Goal: Task Accomplishment & Management: Complete application form

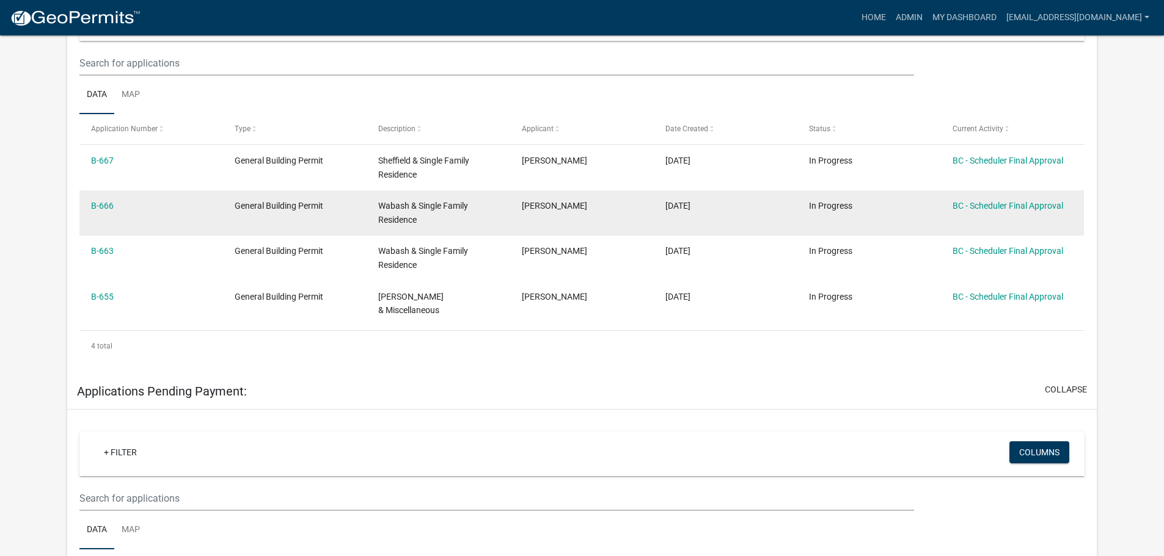
scroll to position [305, 0]
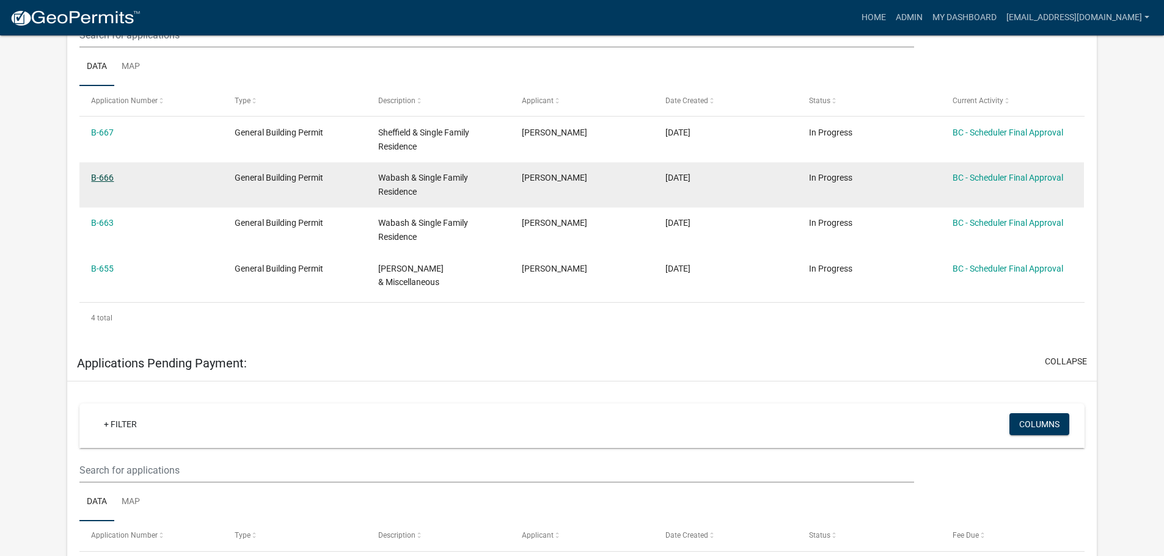
click at [104, 174] on link "B-666" at bounding box center [102, 178] width 23 height 10
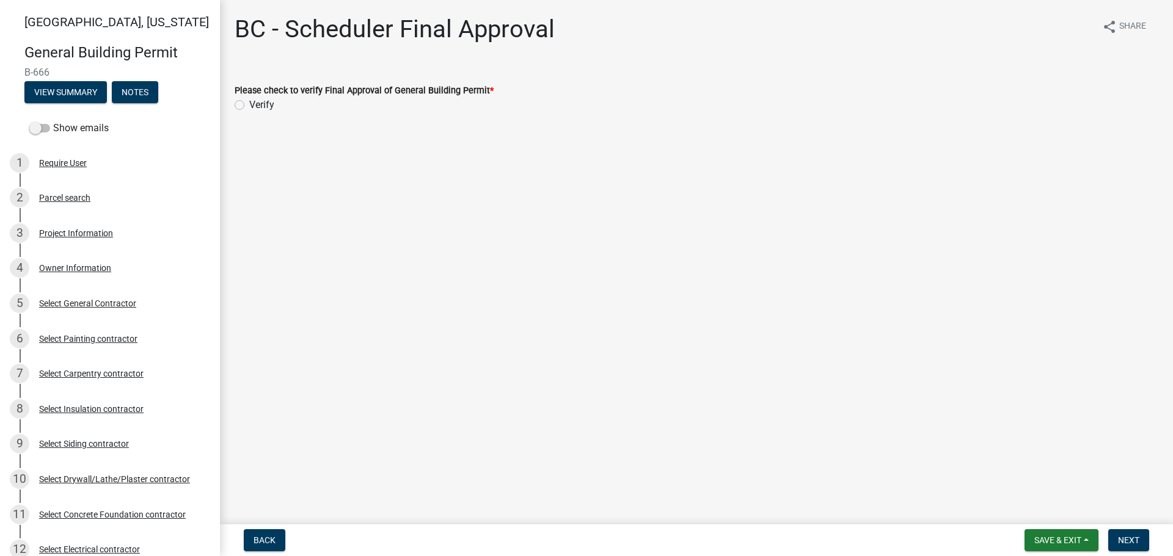
click at [249, 106] on label "Verify" at bounding box center [261, 105] width 25 height 15
click at [249, 106] on input "Verify" at bounding box center [253, 102] width 8 height 8
radio input "true"
click at [1131, 536] on span "Next" at bounding box center [1128, 541] width 21 height 10
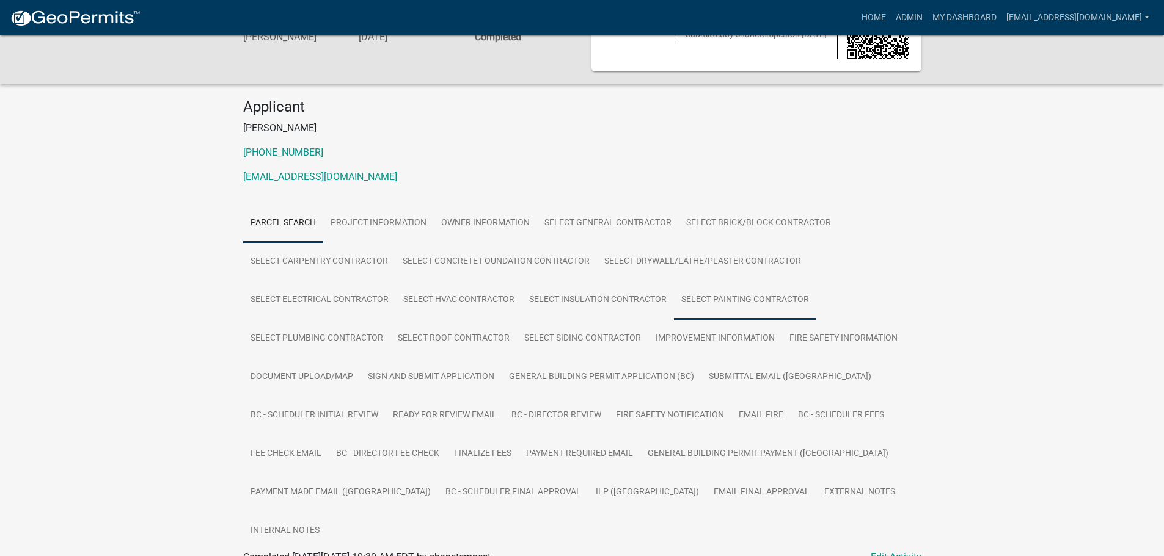
scroll to position [122, 0]
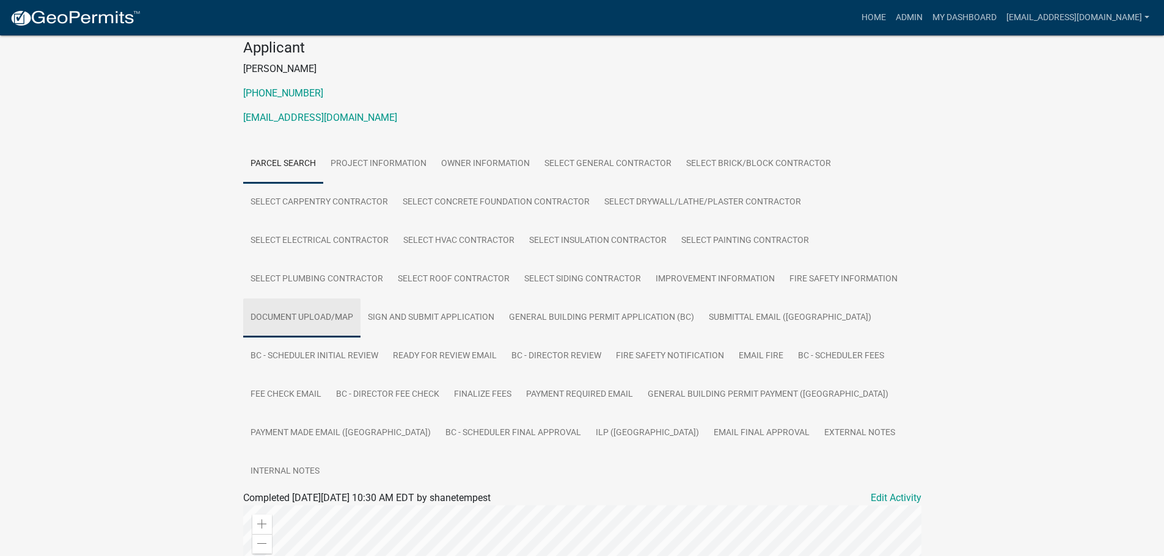
click at [329, 317] on link "Document Upload/Map" at bounding box center [301, 318] width 117 height 39
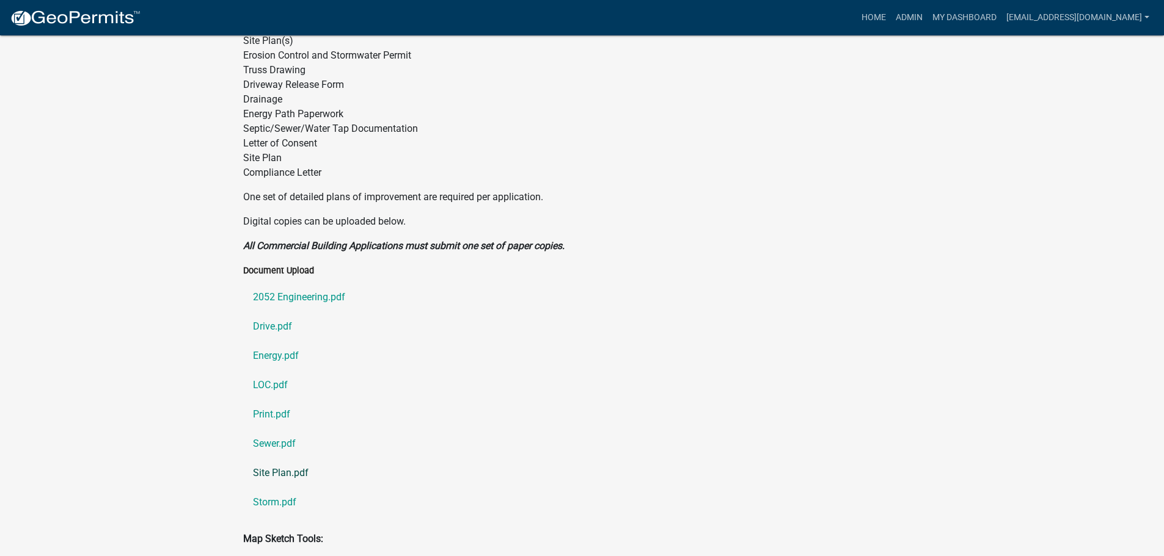
scroll to position [655, 0]
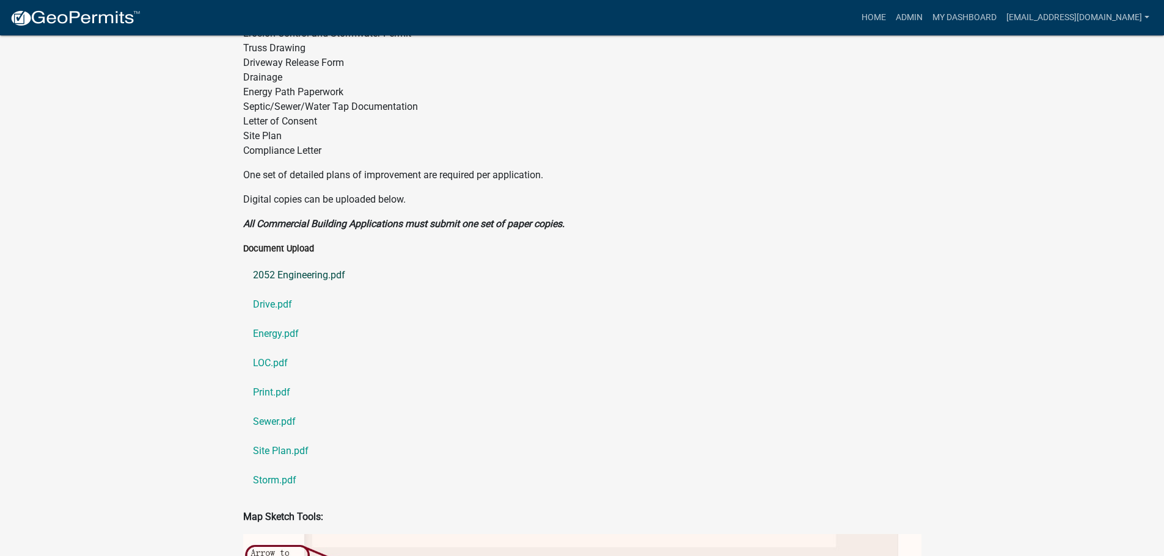
click at [296, 261] on link "2052 Engineering.pdf" at bounding box center [582, 275] width 678 height 29
click at [271, 290] on link "Drive.pdf" at bounding box center [582, 304] width 678 height 29
click at [266, 319] on link "Energy.pdf" at bounding box center [582, 333] width 678 height 29
click at [268, 349] on link "LOC.pdf" at bounding box center [582, 363] width 678 height 29
click at [272, 378] on link "Print.pdf" at bounding box center [582, 392] width 678 height 29
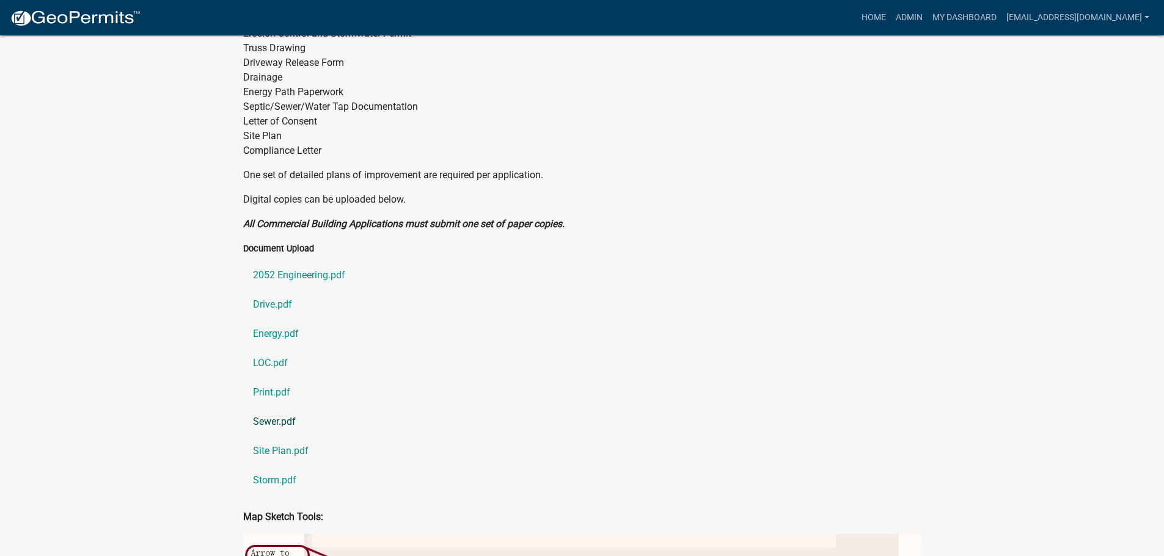
click at [268, 407] on link "Sewer.pdf" at bounding box center [582, 421] width 678 height 29
click at [276, 437] on link "Site Plan.pdf" at bounding box center [582, 451] width 678 height 29
click at [272, 466] on link "Storm.pdf" at bounding box center [582, 480] width 678 height 29
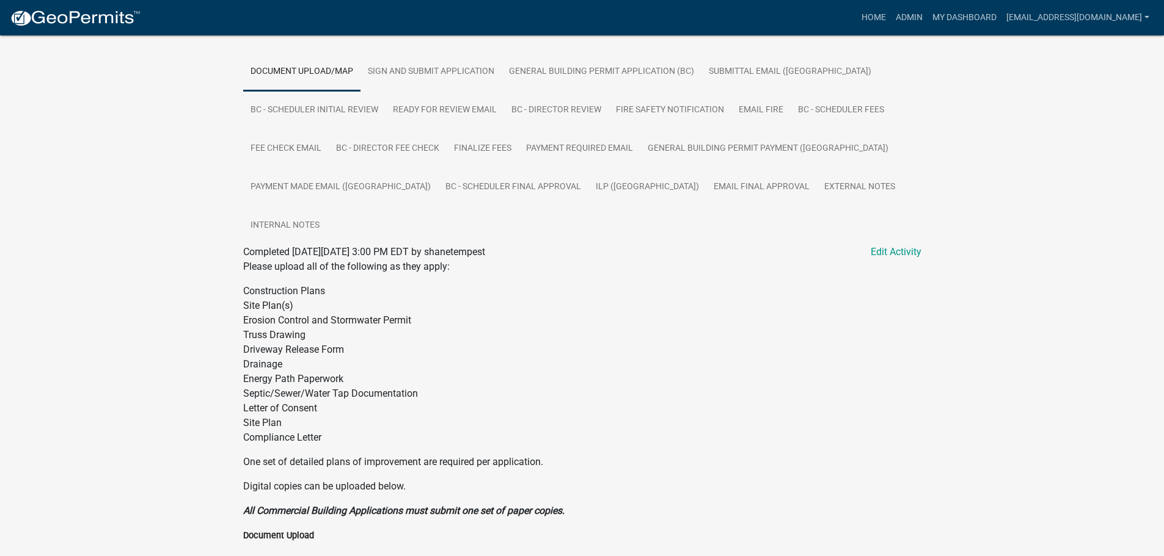
scroll to position [350, 0]
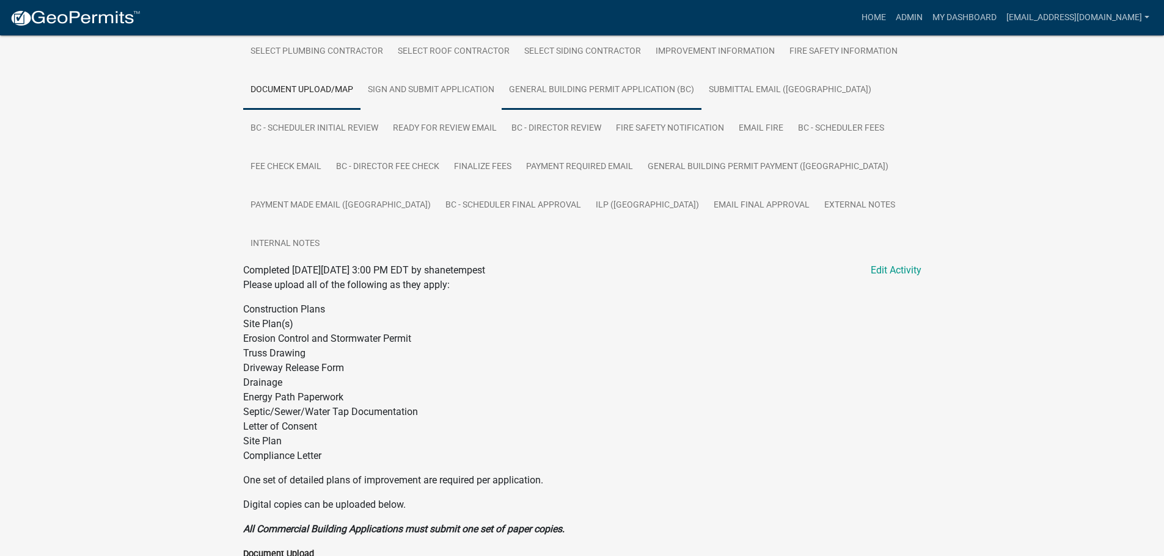
click at [607, 86] on link "General Building Permit Application (BC)" at bounding box center [601, 90] width 200 height 39
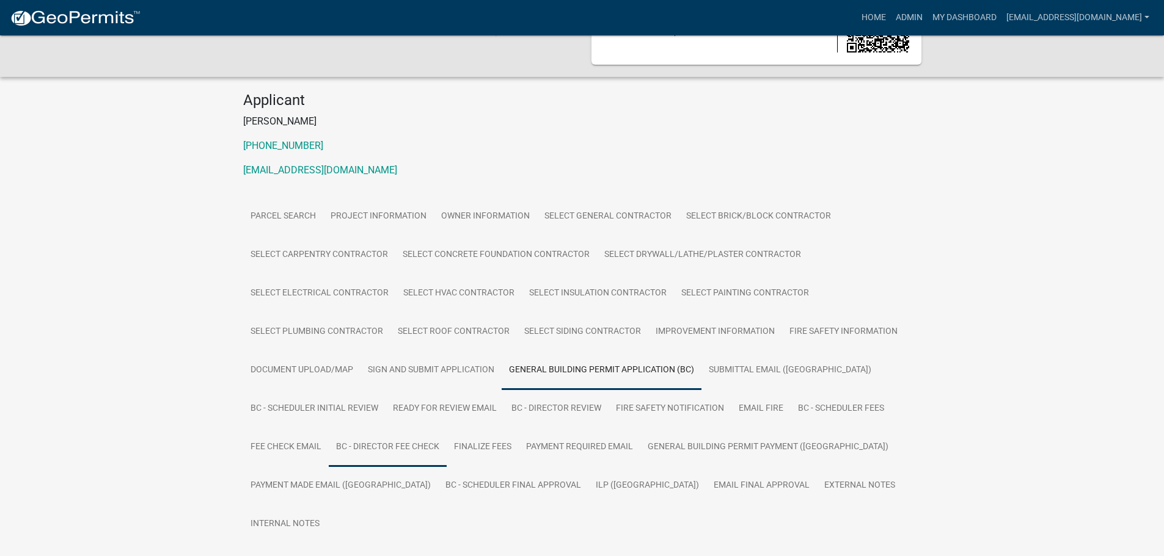
scroll to position [99, 0]
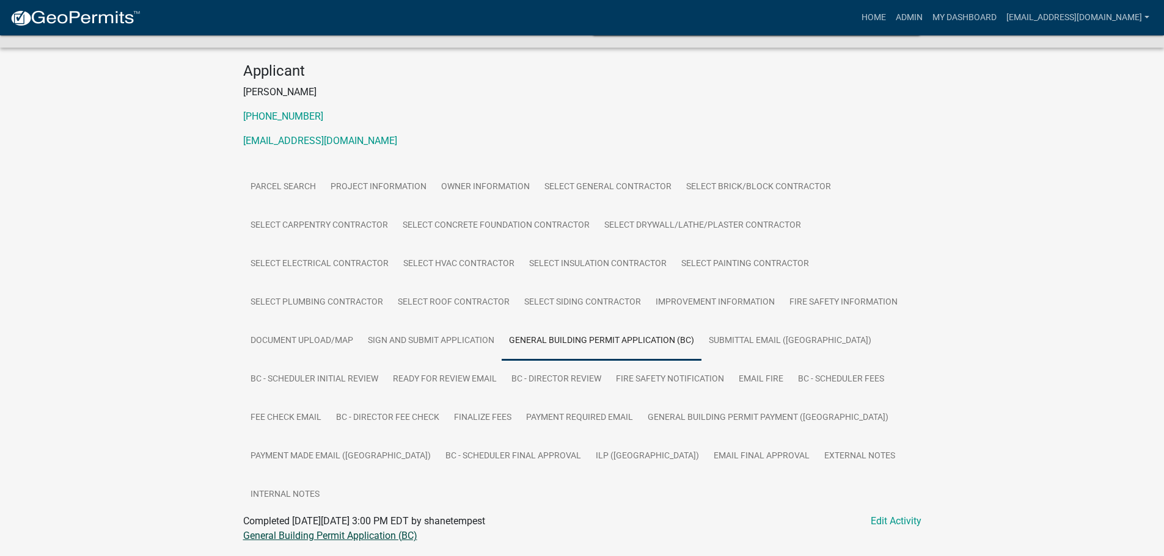
click at [352, 530] on link "General Building Permit Application (BC)" at bounding box center [330, 536] width 174 height 12
drag, startPoint x: 539, startPoint y: 458, endPoint x: 538, endPoint y: 448, distance: 9.8
click at [588, 458] on link "ILP ([GEOGRAPHIC_DATA])" at bounding box center [647, 456] width 118 height 39
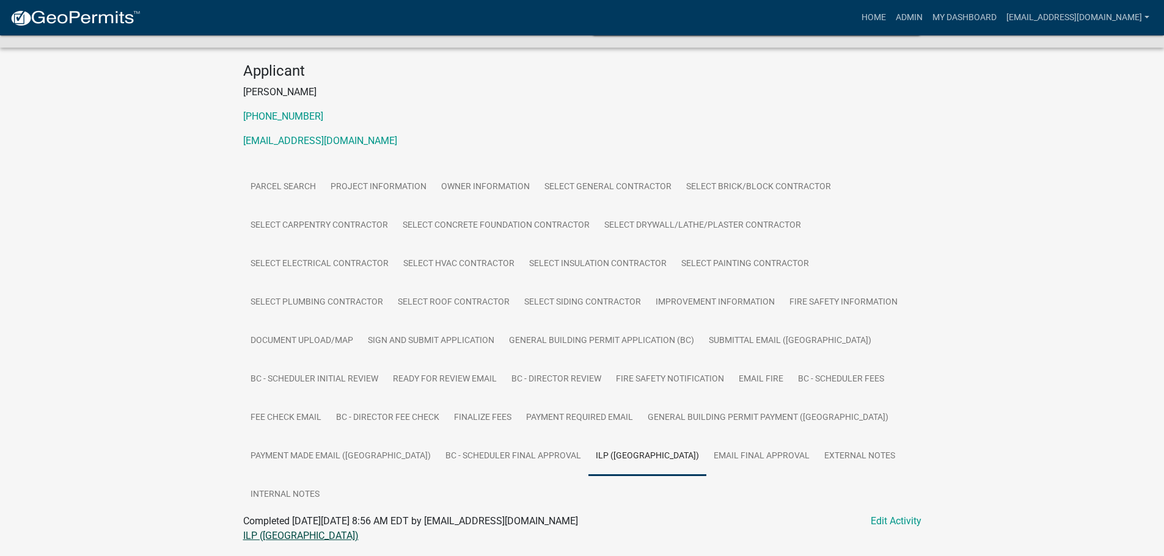
click at [254, 530] on link "ILP ([GEOGRAPHIC_DATA])" at bounding box center [300, 536] width 115 height 12
click at [949, 16] on link "My Dashboard" at bounding box center [964, 17] width 74 height 23
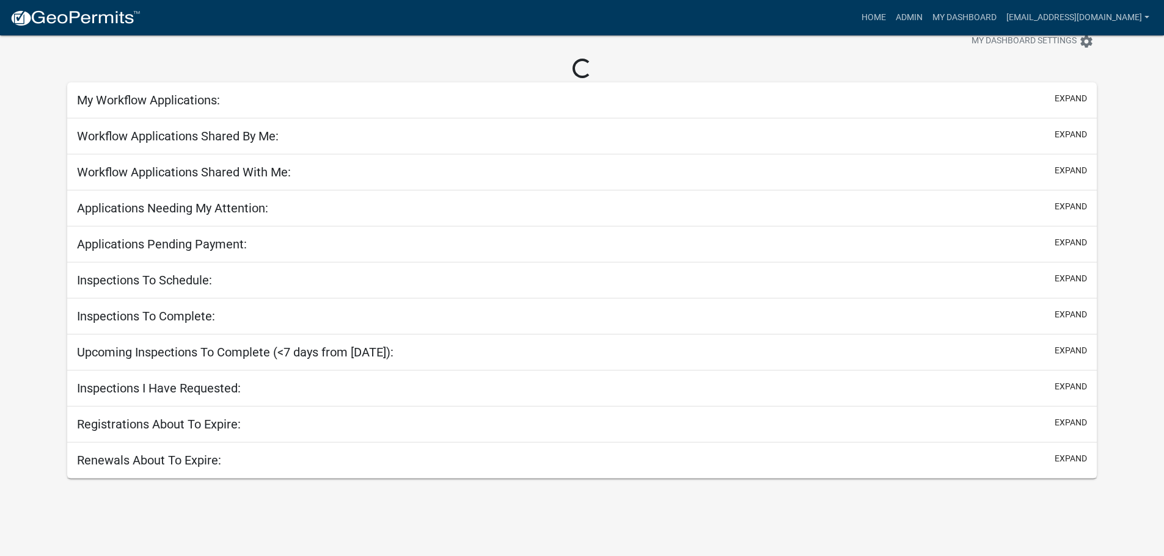
scroll to position [35, 0]
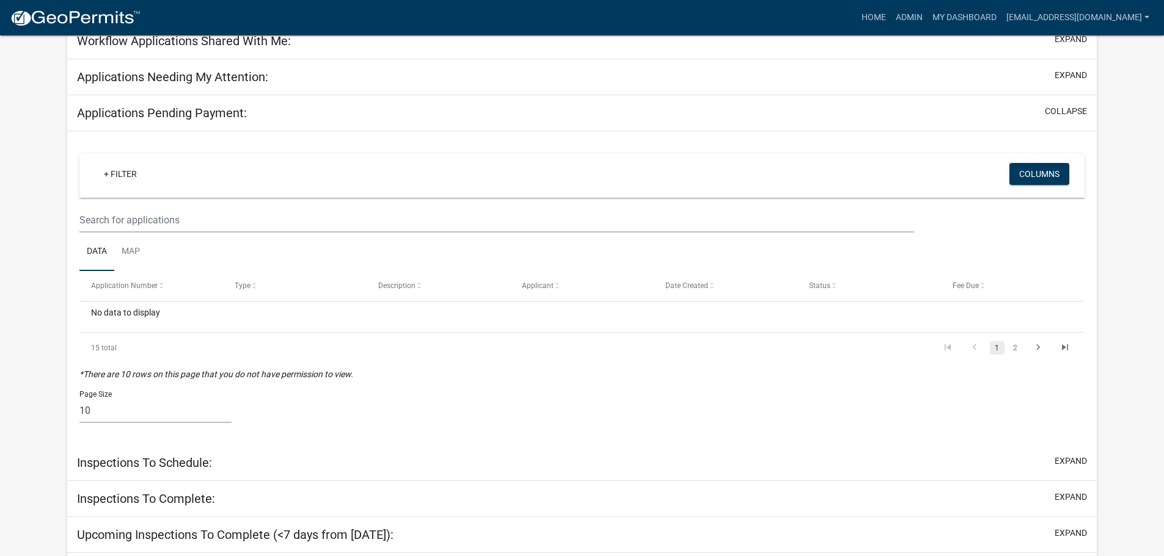
scroll to position [38, 0]
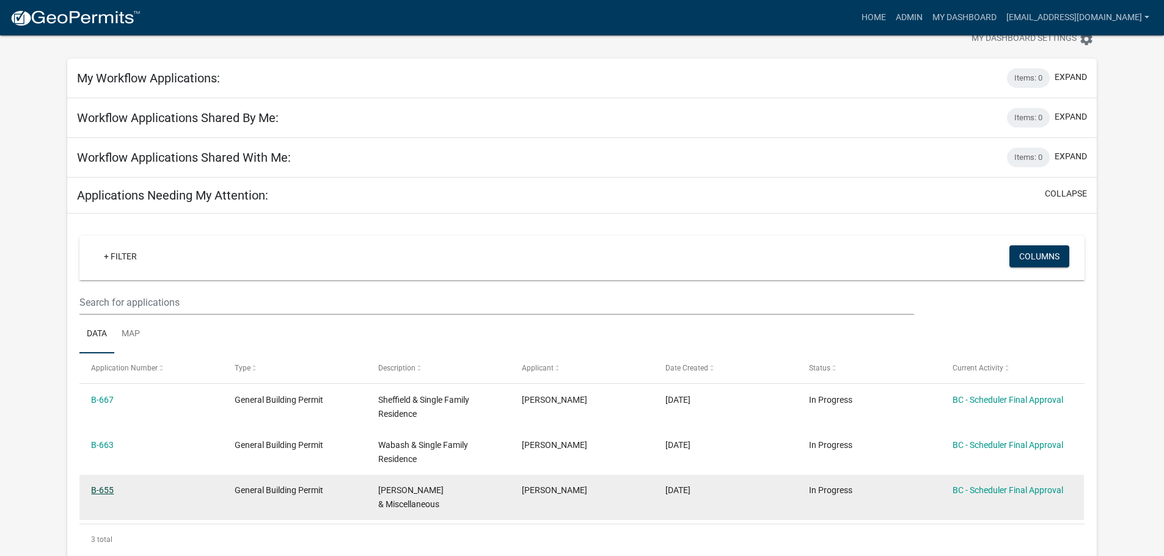
click at [106, 490] on link "B-655" at bounding box center [102, 491] width 23 height 10
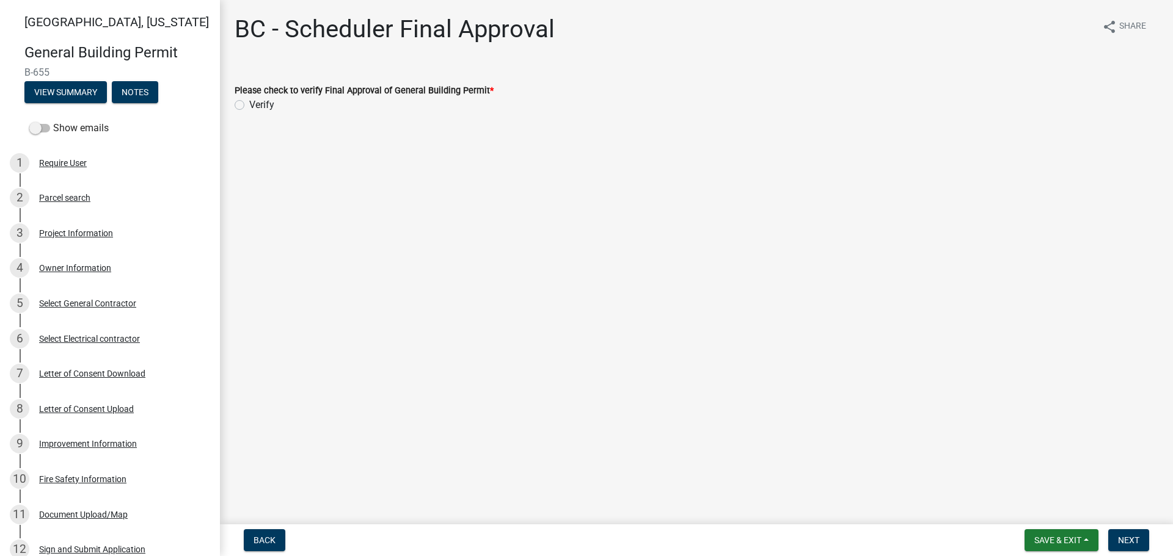
click at [249, 103] on label "Verify" at bounding box center [261, 105] width 25 height 15
click at [249, 103] on input "Verify" at bounding box center [253, 102] width 8 height 8
radio input "true"
click at [1129, 542] on span "Next" at bounding box center [1128, 541] width 21 height 10
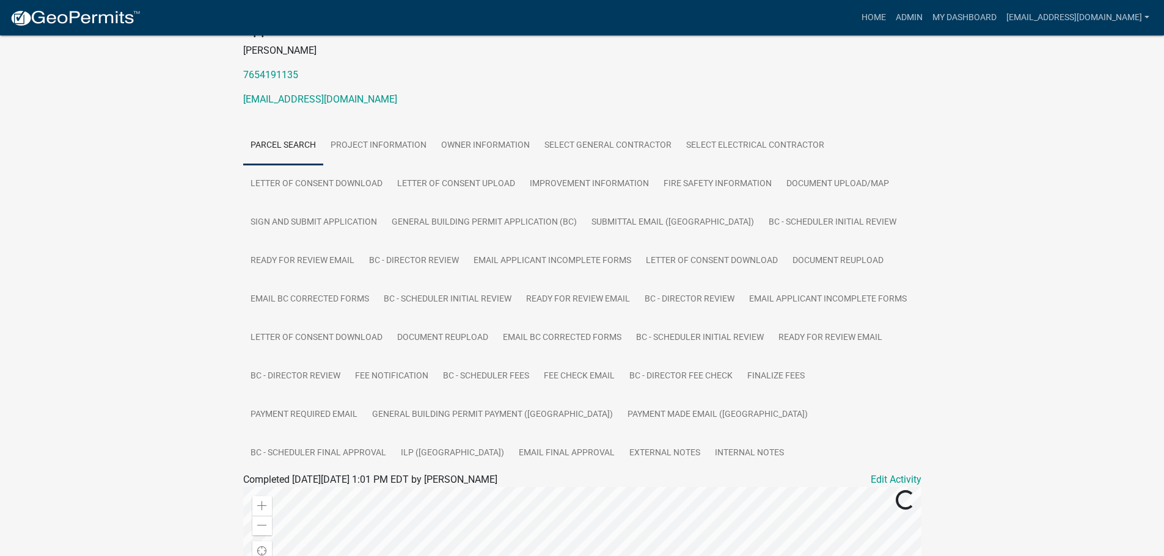
scroll to position [183, 0]
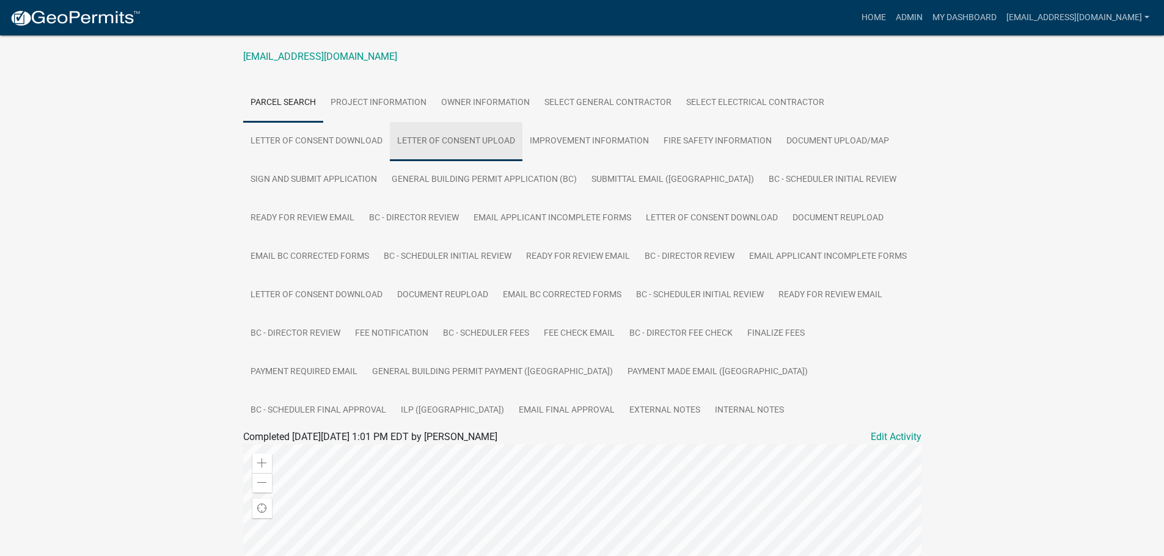
click at [462, 144] on link "Letter of Consent Upload" at bounding box center [456, 141] width 133 height 39
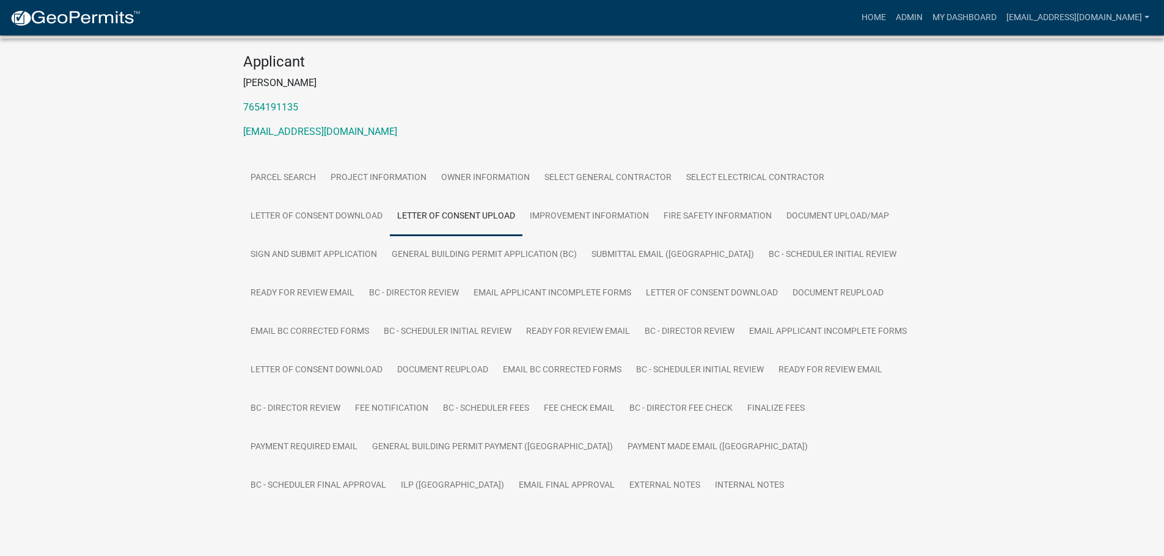
scroll to position [144, 0]
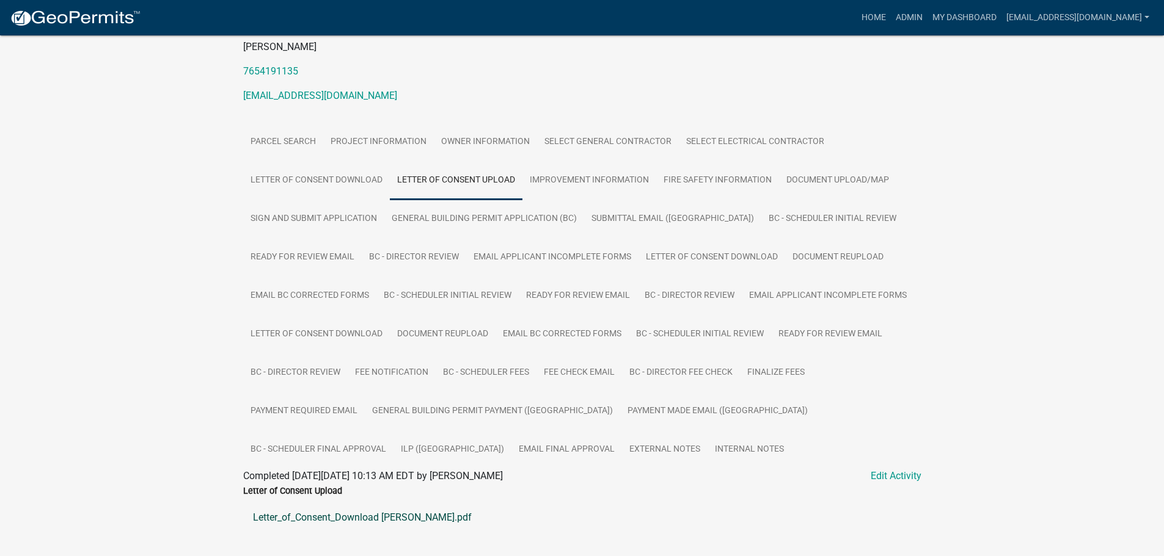
click at [403, 517] on link "Letter_of_Consent_Download [PERSON_NAME].pdf" at bounding box center [582, 517] width 678 height 29
click at [813, 183] on link "Document Upload/Map" at bounding box center [837, 180] width 117 height 39
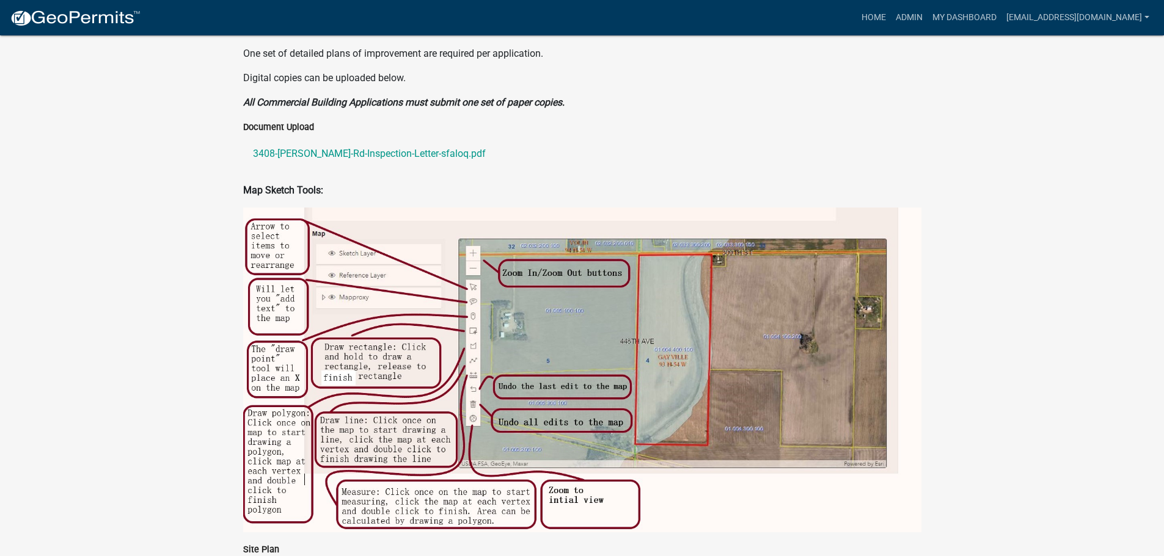
scroll to position [755, 0]
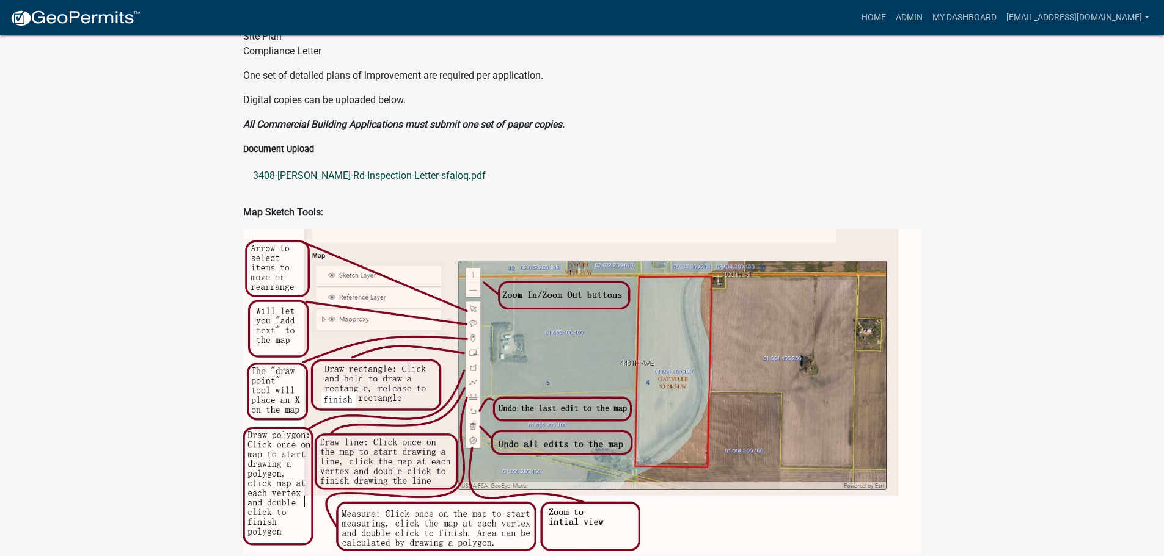
click at [361, 173] on link "3408-[PERSON_NAME]-Rd-Inspection-Letter-sfaloq.pdf" at bounding box center [582, 175] width 678 height 29
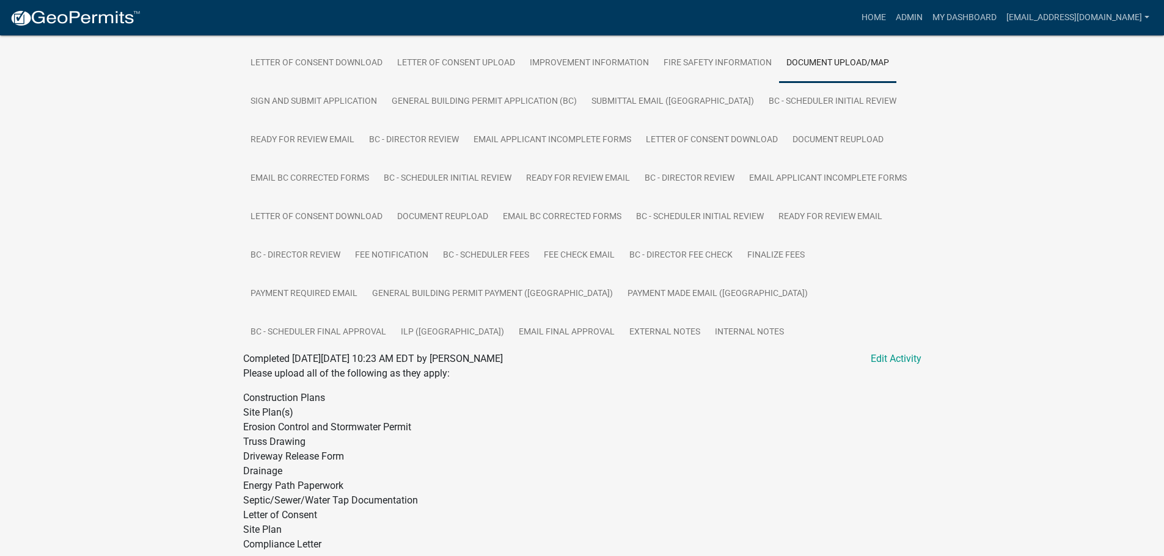
scroll to position [228, 0]
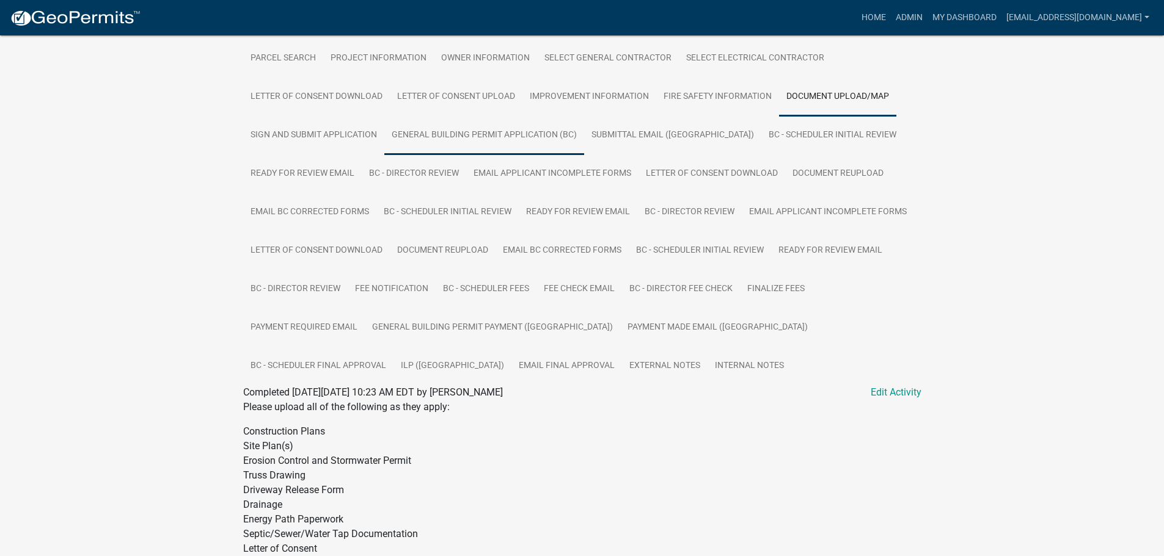
click at [475, 130] on link "General Building Permit Application (BC)" at bounding box center [484, 135] width 200 height 39
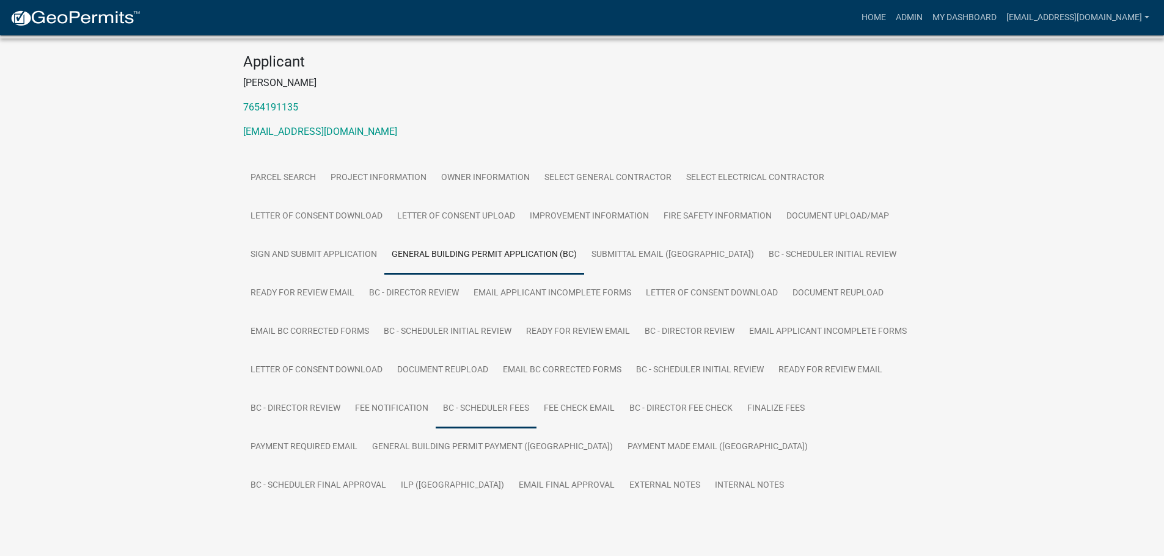
scroll to position [137, 0]
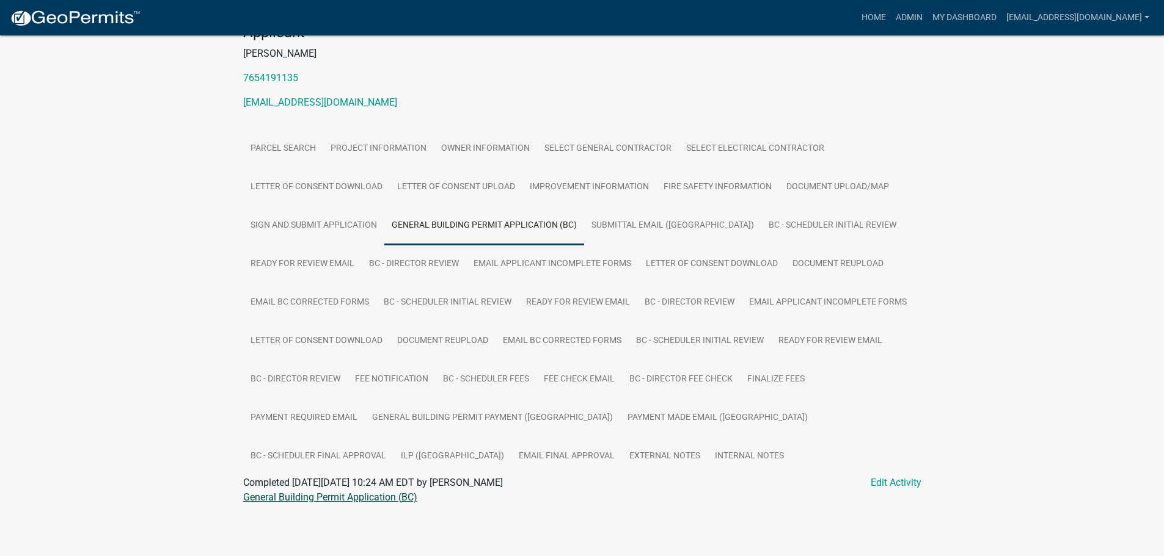
click at [374, 502] on link "General Building Permit Application (BC)" at bounding box center [330, 498] width 174 height 12
click at [831, 268] on link "Document Reupload" at bounding box center [838, 264] width 106 height 39
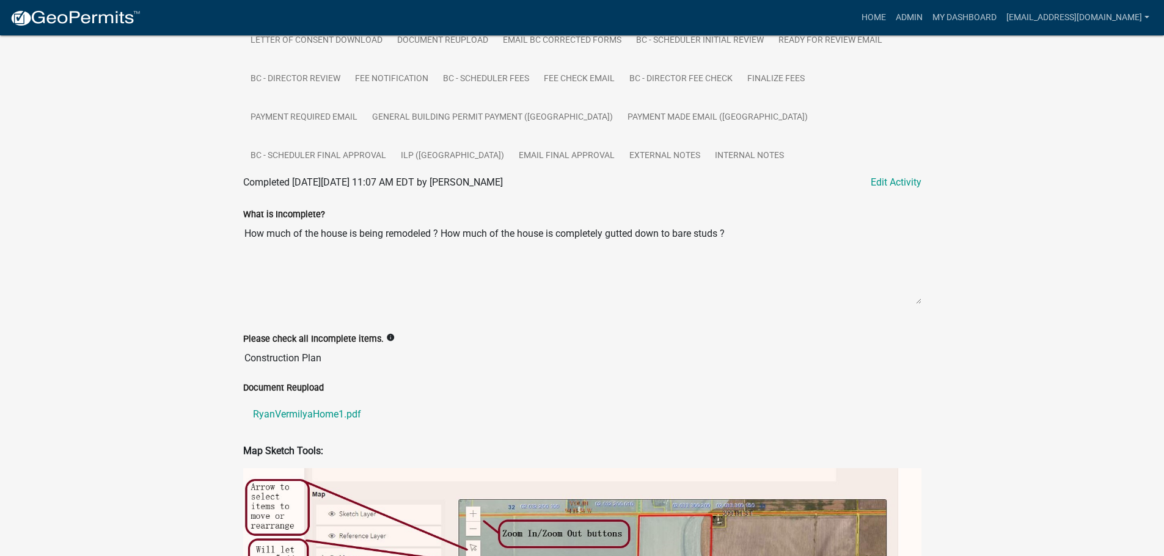
scroll to position [443, 0]
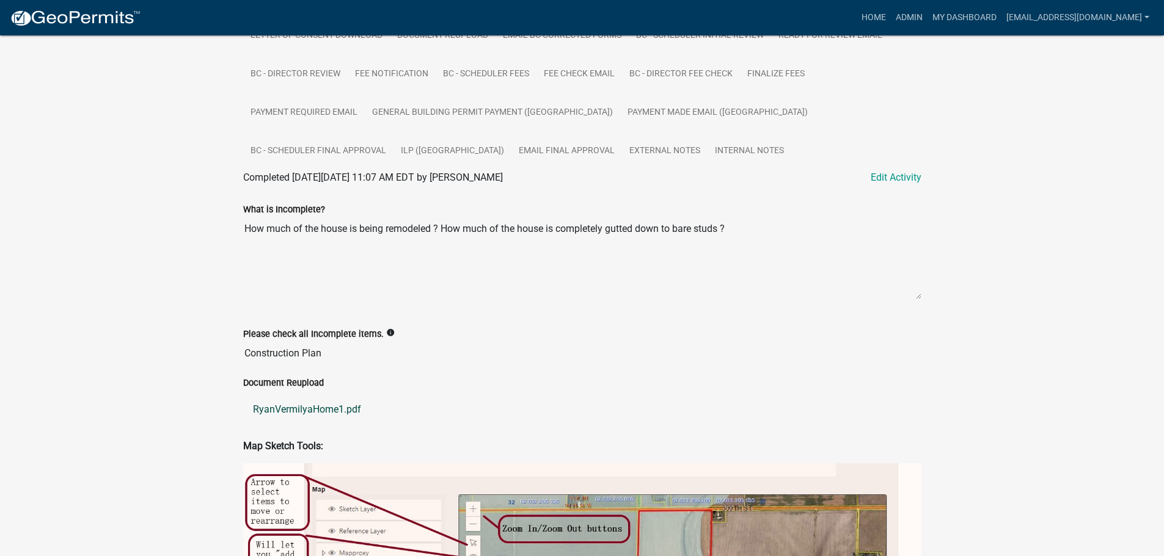
click at [296, 411] on link "RyanVermilyaHome1.pdf" at bounding box center [582, 409] width 678 height 29
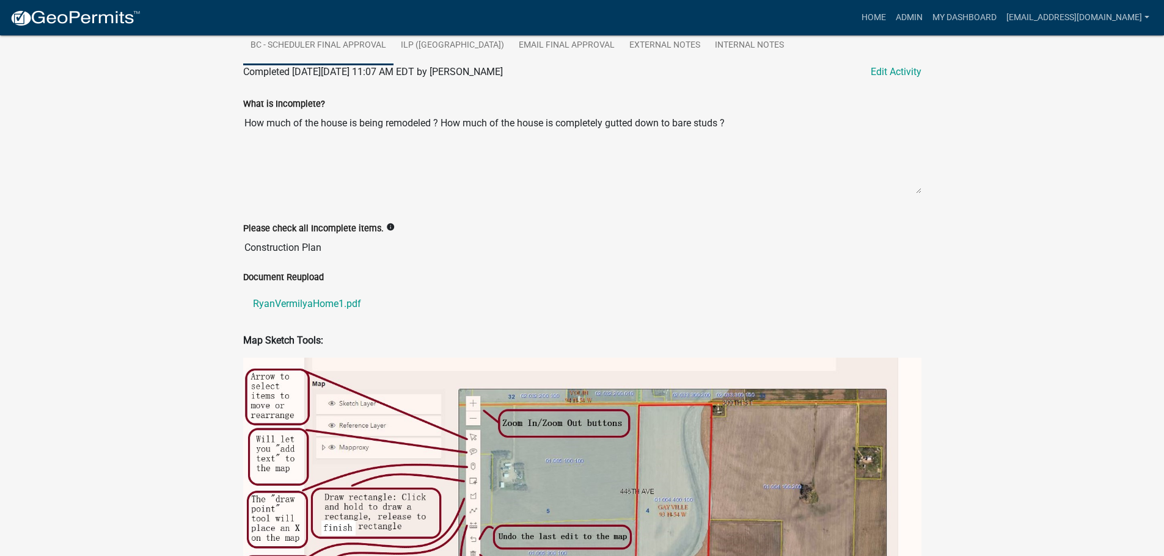
scroll to position [321, 0]
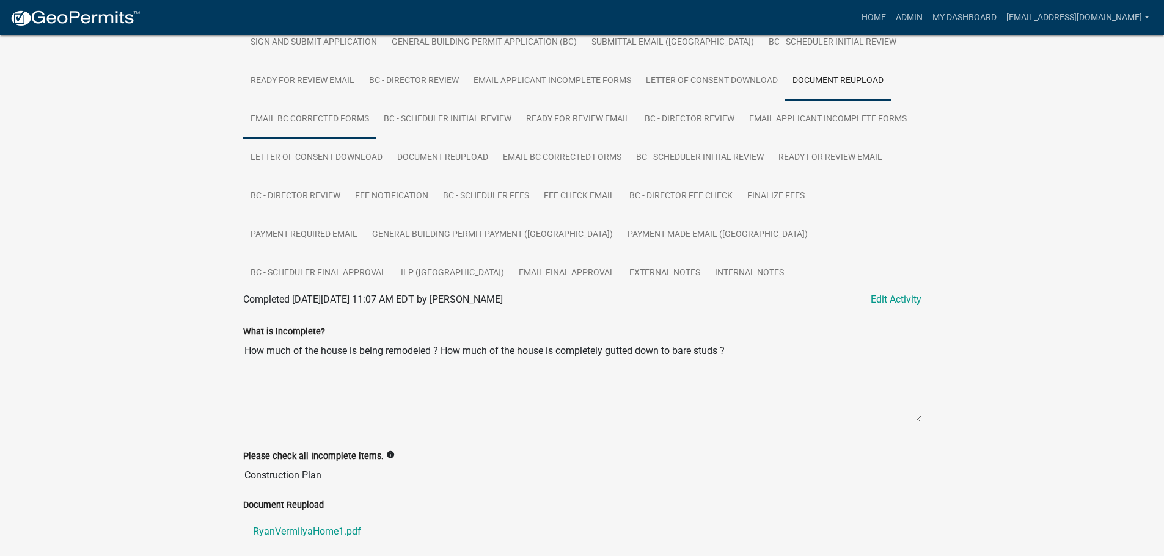
click at [297, 123] on link "Email BC Corrected Forms" at bounding box center [309, 119] width 133 height 39
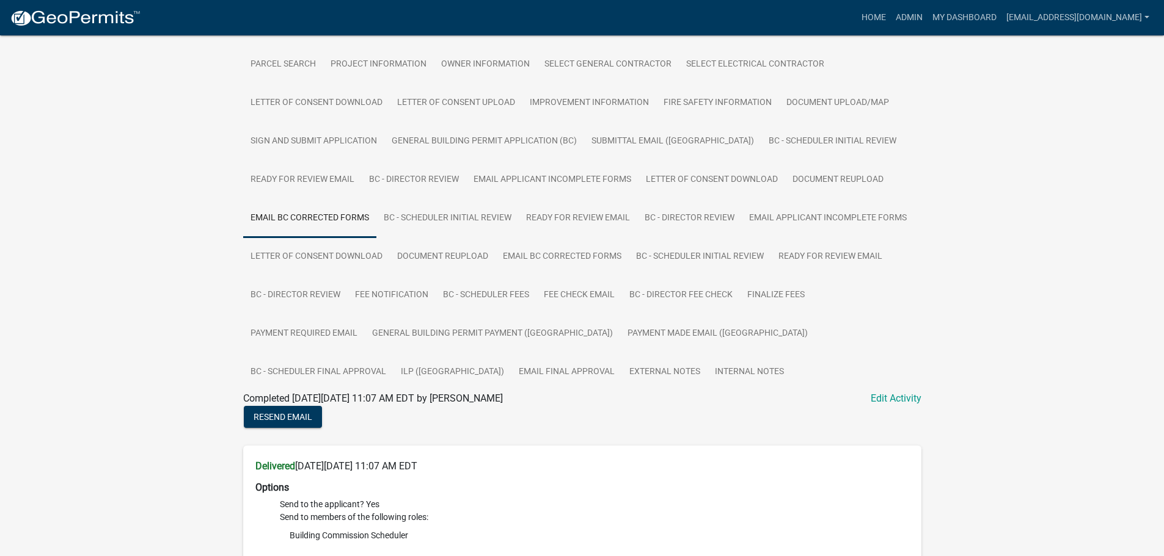
scroll to position [205, 0]
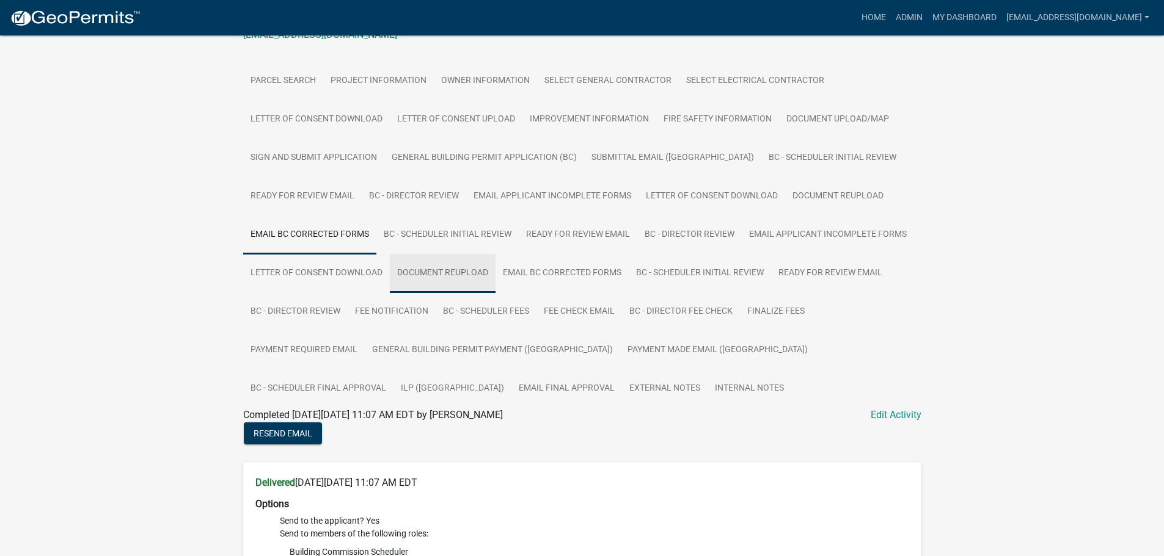
click at [456, 269] on link "Document Reupload" at bounding box center [443, 273] width 106 height 39
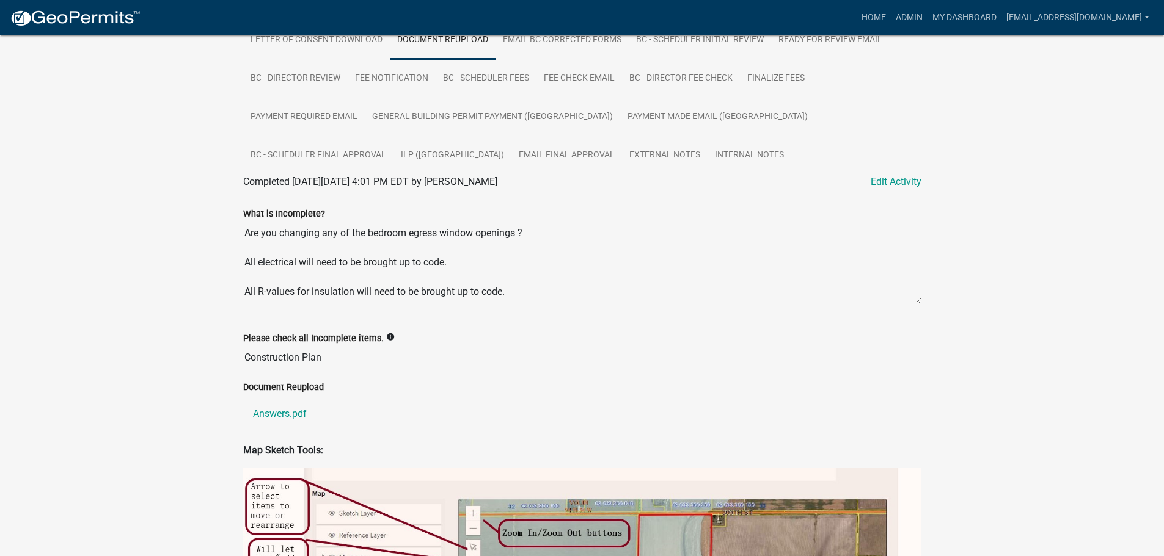
scroll to position [450, 0]
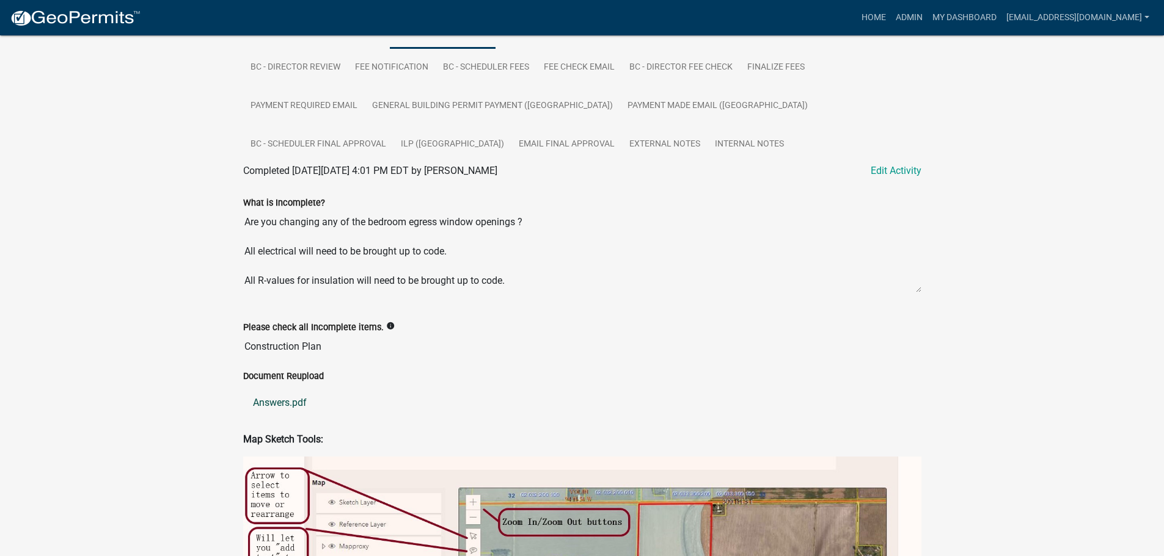
click at [296, 404] on link "Answers.pdf" at bounding box center [582, 402] width 678 height 29
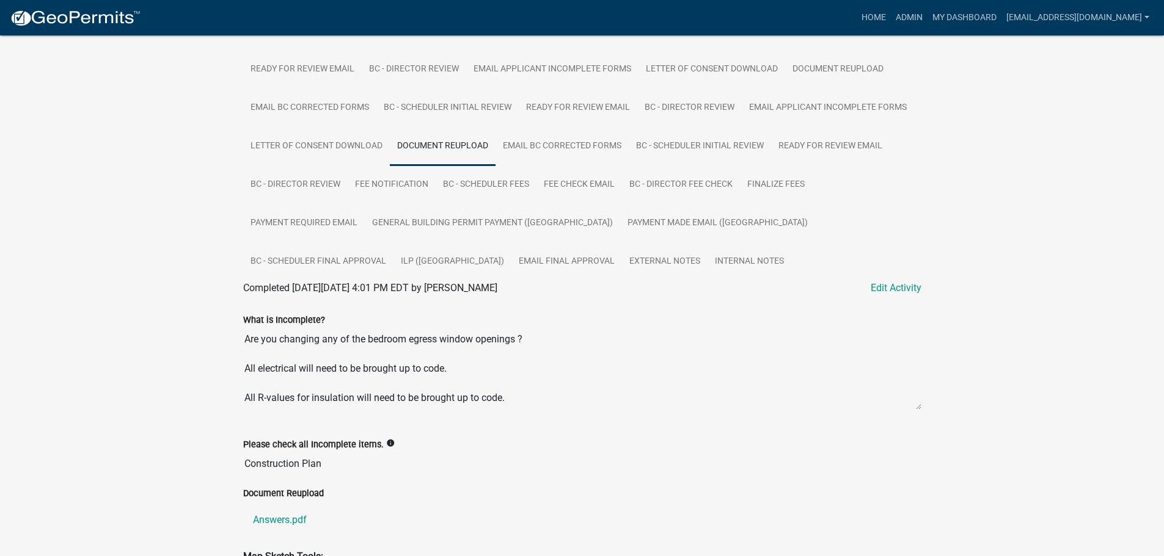
scroll to position [327, 0]
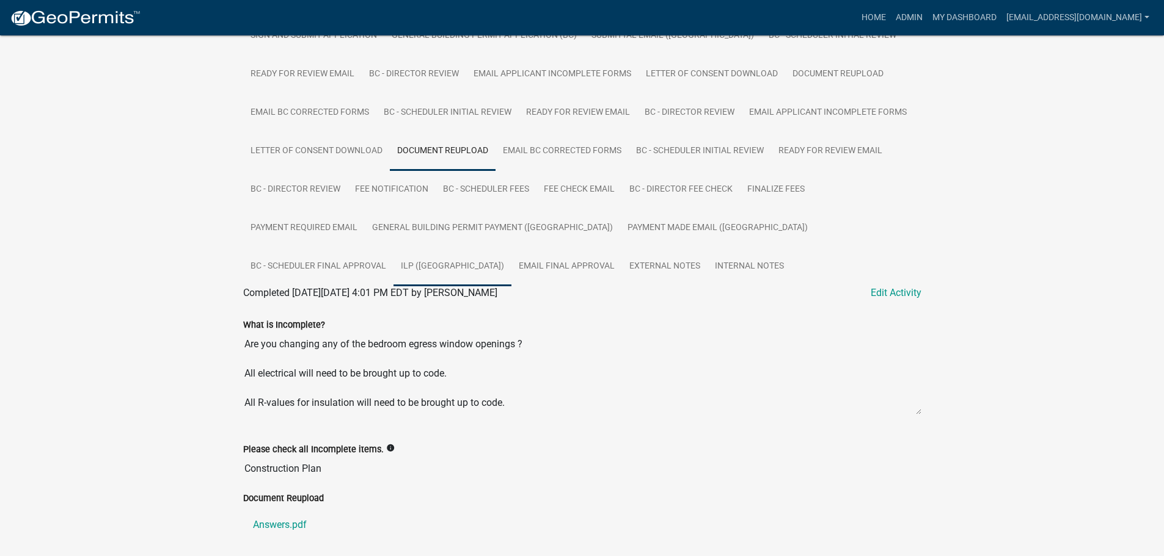
click at [511, 247] on link "ILP ([GEOGRAPHIC_DATA])" at bounding box center [452, 266] width 118 height 39
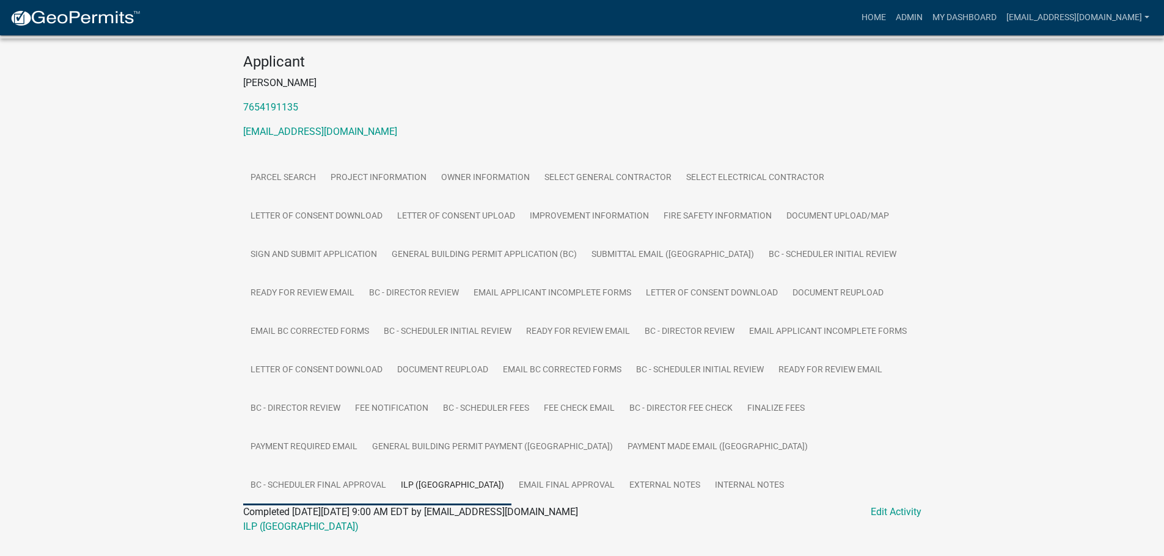
scroll to position [137, 0]
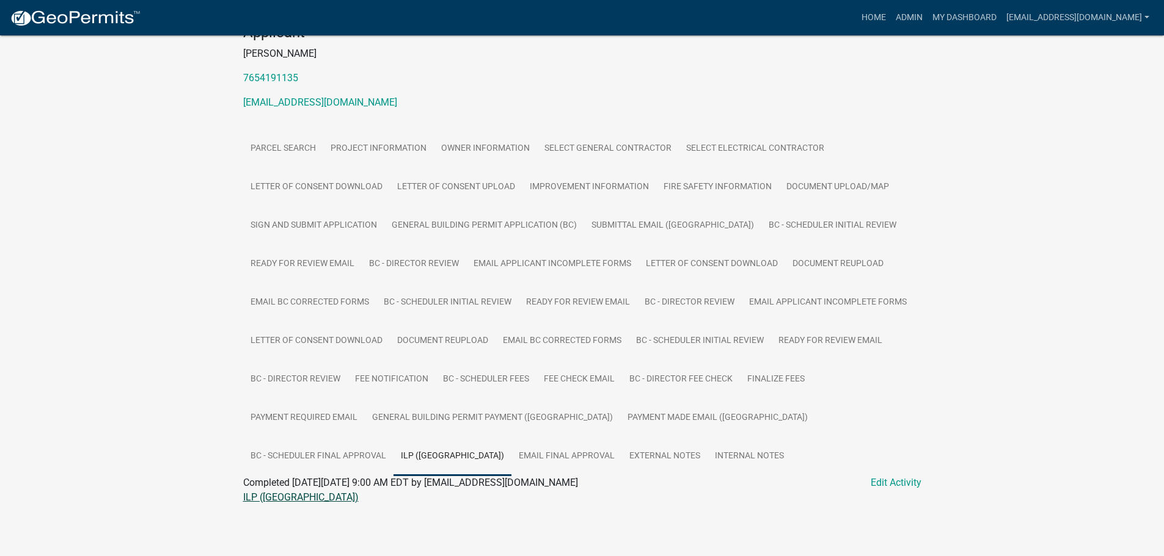
click at [250, 500] on link "ILP ([GEOGRAPHIC_DATA])" at bounding box center [300, 498] width 115 height 12
click at [823, 190] on link "Document Upload/Map" at bounding box center [837, 187] width 117 height 39
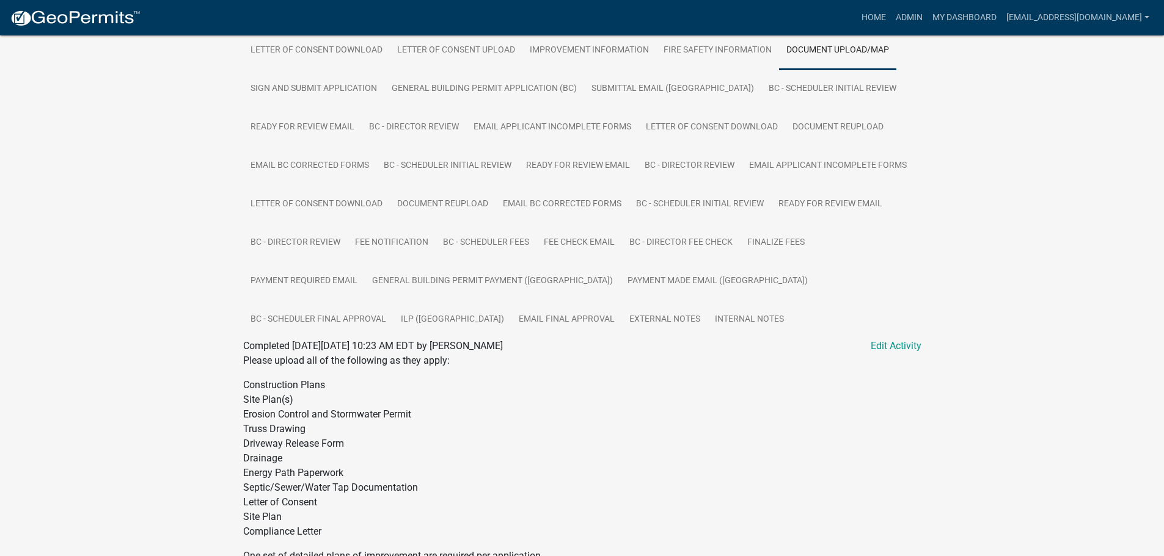
scroll to position [199, 0]
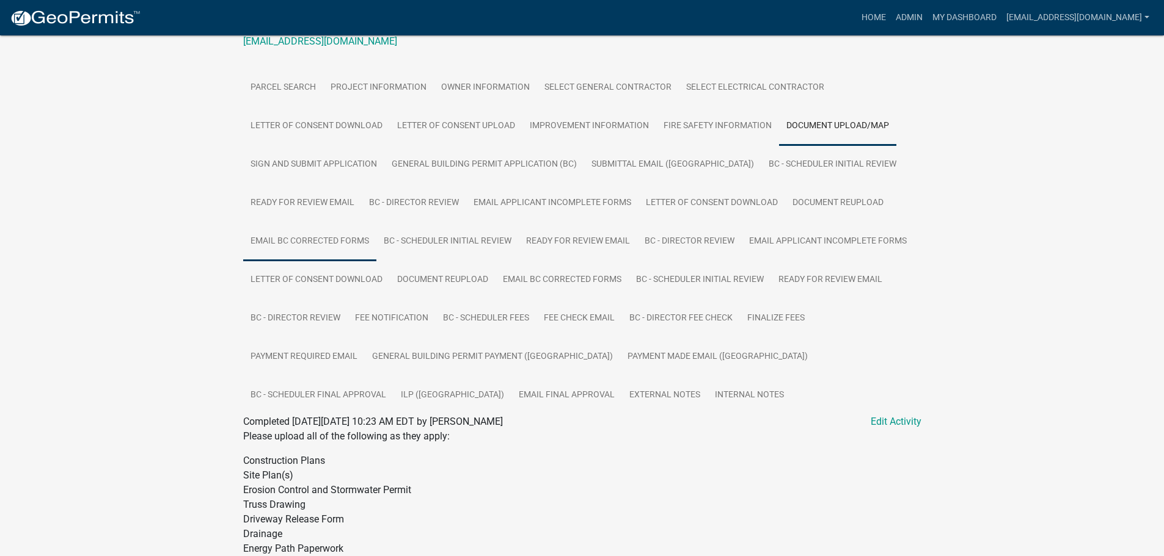
click at [314, 239] on link "Email BC Corrected Forms" at bounding box center [309, 241] width 133 height 39
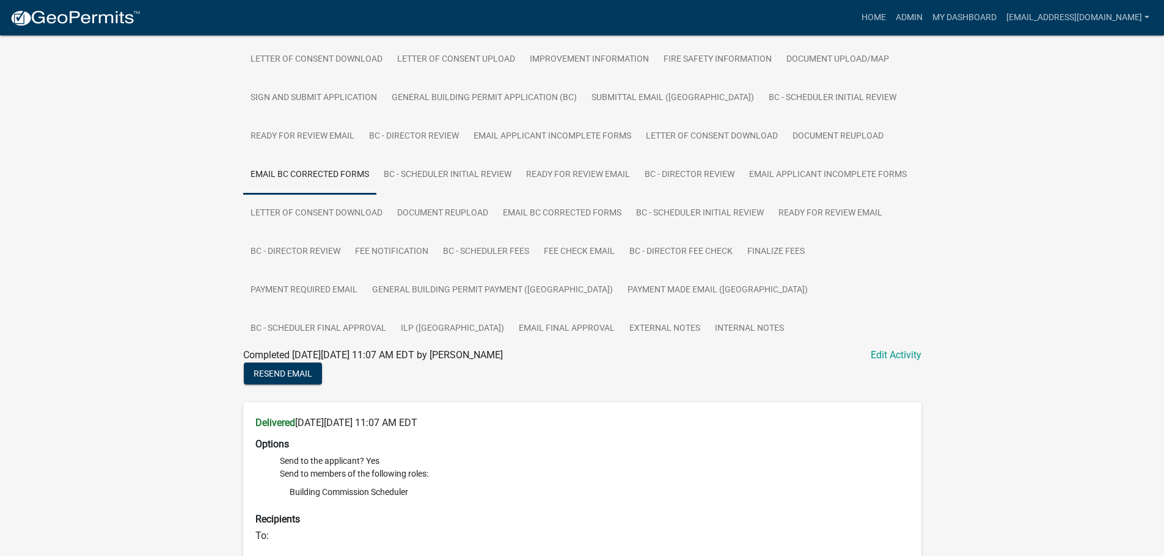
scroll to position [260, 0]
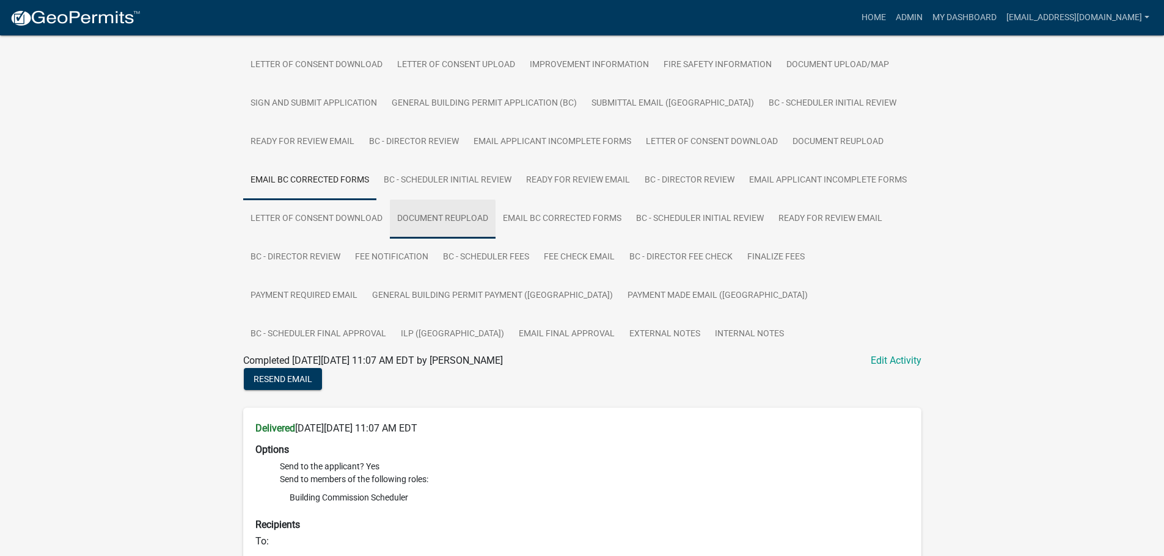
click at [443, 218] on link "Document Reupload" at bounding box center [443, 219] width 106 height 39
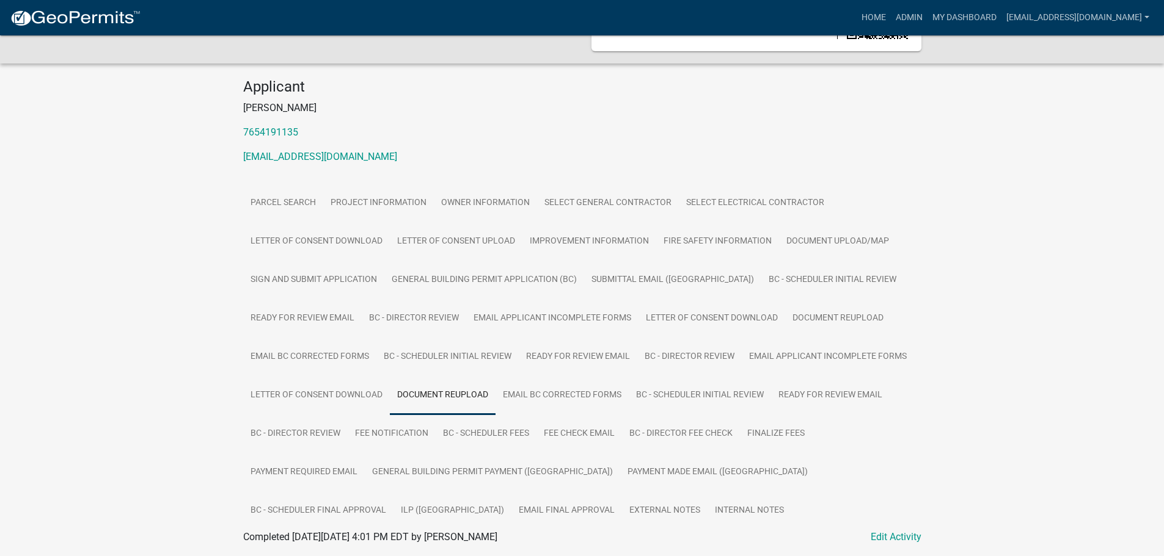
scroll to position [76, 0]
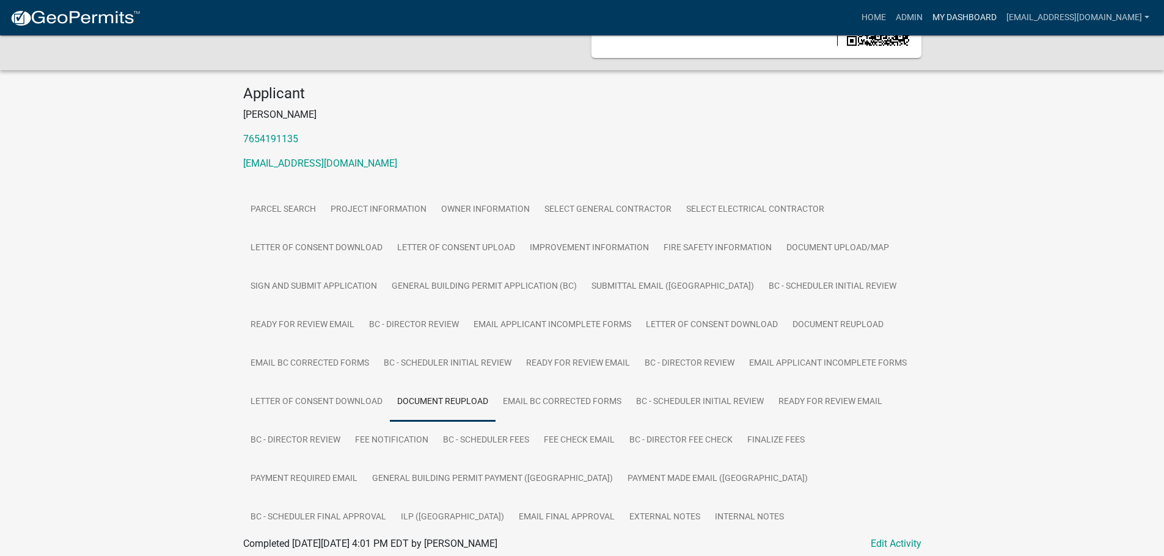
click at [955, 12] on link "My Dashboard" at bounding box center [964, 17] width 74 height 23
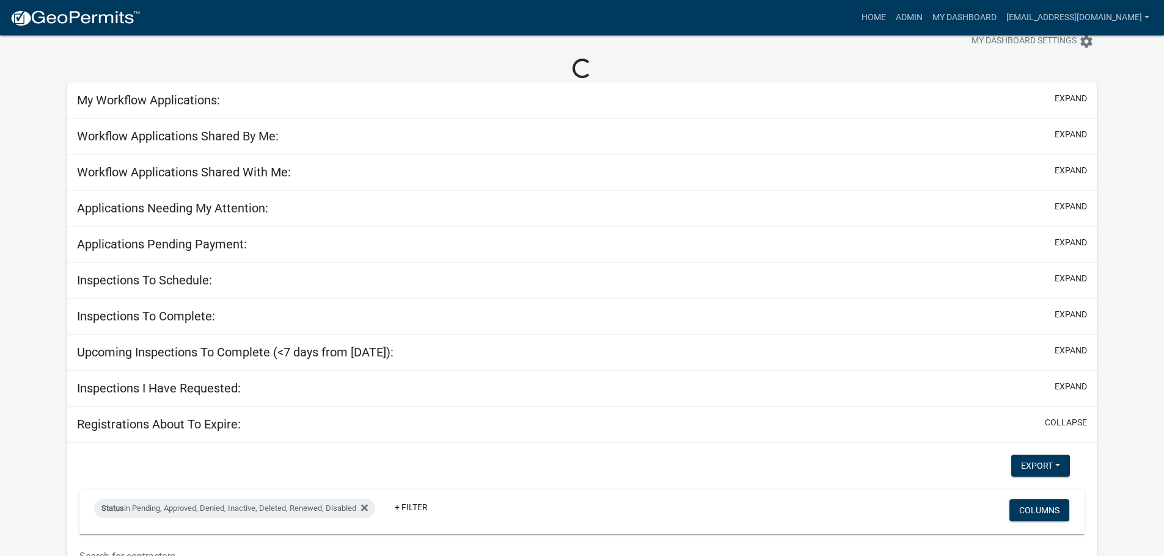
scroll to position [76, 0]
